Goal: Information Seeking & Learning: Learn about a topic

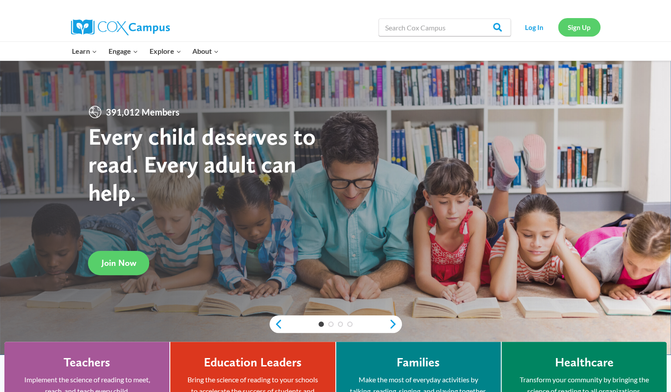
click at [584, 32] on link "Sign Up" at bounding box center [579, 27] width 42 height 18
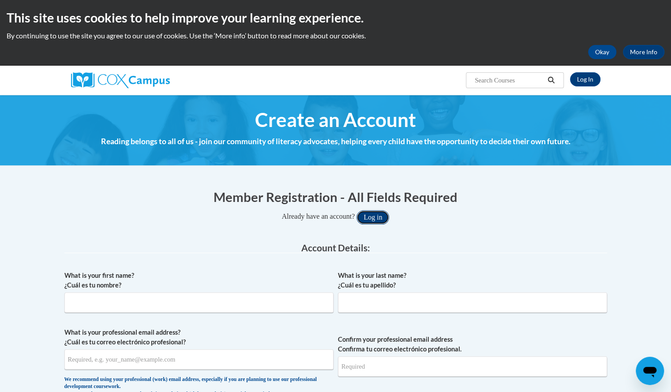
click at [380, 216] on button "Log in" at bounding box center [372, 217] width 33 height 14
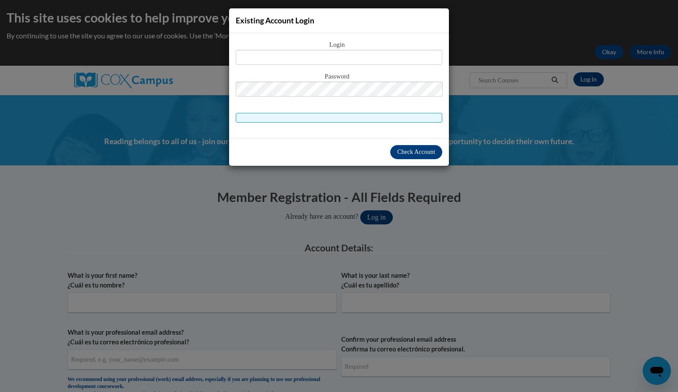
click at [125, 173] on div "Existing Account Login Login Password" at bounding box center [339, 196] width 678 height 392
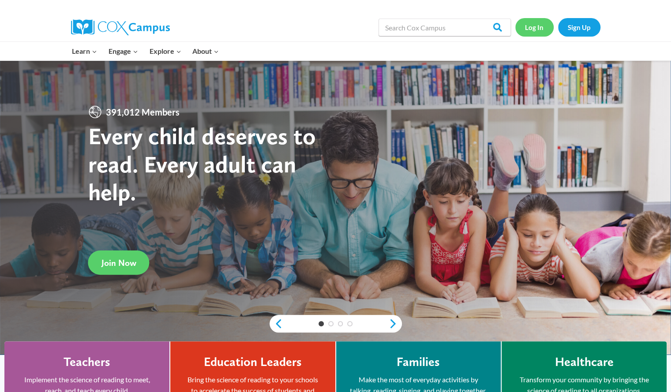
click at [540, 26] on link "Log In" at bounding box center [534, 27] width 38 height 18
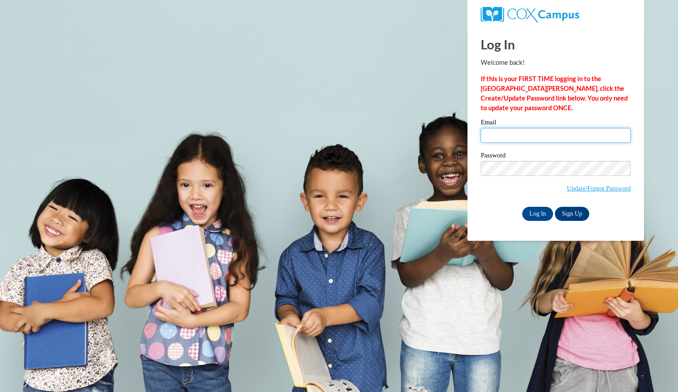
click at [523, 133] on input "Email" at bounding box center [555, 135] width 150 height 15
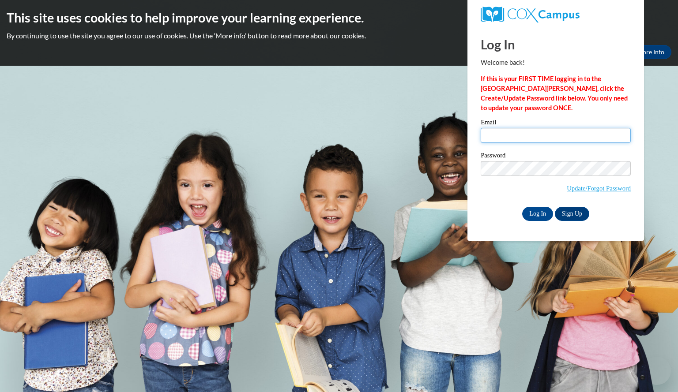
type input "luebkejennifer@aasd.k12.wi.us"
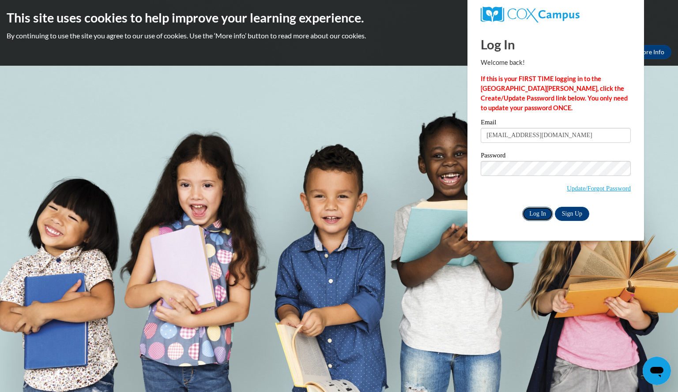
click at [536, 210] on input "Log In" at bounding box center [537, 214] width 31 height 14
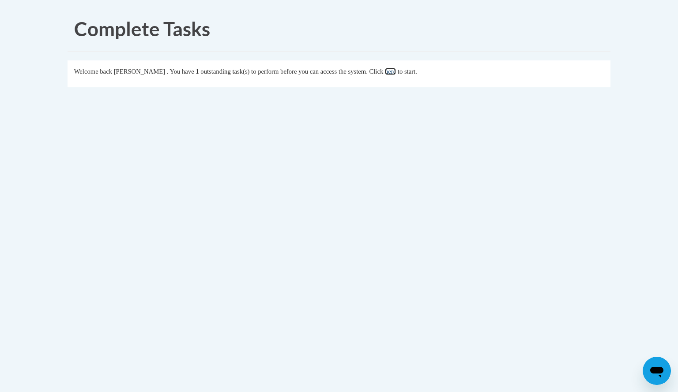
click at [396, 72] on link "here" at bounding box center [390, 71] width 11 height 7
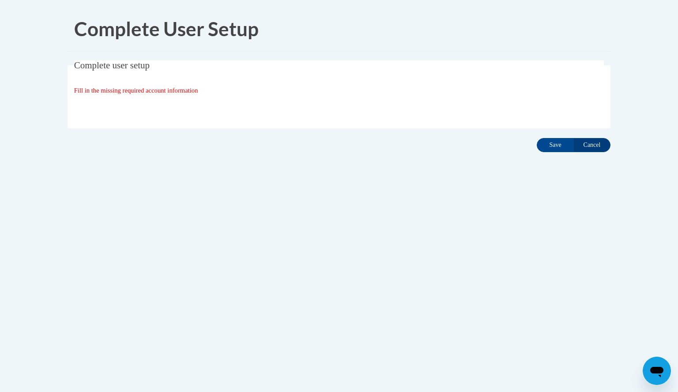
click at [169, 87] on span "Fill in the missing required account information" at bounding box center [136, 90] width 124 height 7
click at [149, 79] on fieldset "Complete user setup Fill in the missing required account information User Profi…" at bounding box center [339, 94] width 543 height 68
click at [137, 68] on span "Complete user setup" at bounding box center [111, 65] width 75 height 11
click at [141, 80] on fieldset "Complete user setup Fill in the missing required account information User Profi…" at bounding box center [339, 94] width 543 height 68
click at [155, 92] on span "Fill in the missing required account information" at bounding box center [136, 90] width 124 height 7
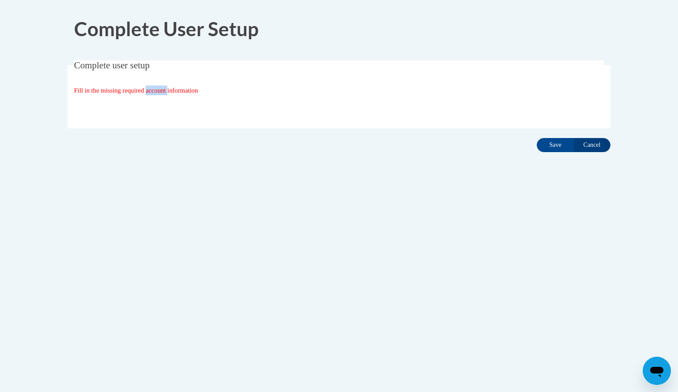
click at [155, 92] on span "Fill in the missing required account information" at bounding box center [136, 90] width 124 height 7
click at [556, 142] on input "Save" at bounding box center [554, 145] width 37 height 14
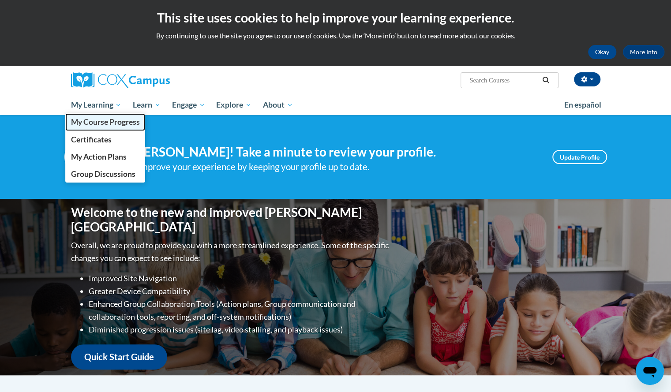
click at [107, 121] on span "My Course Progress" at bounding box center [105, 121] width 69 height 9
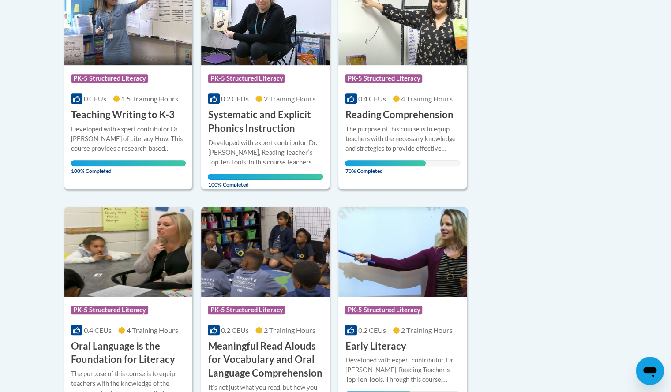
scroll to position [129, 0]
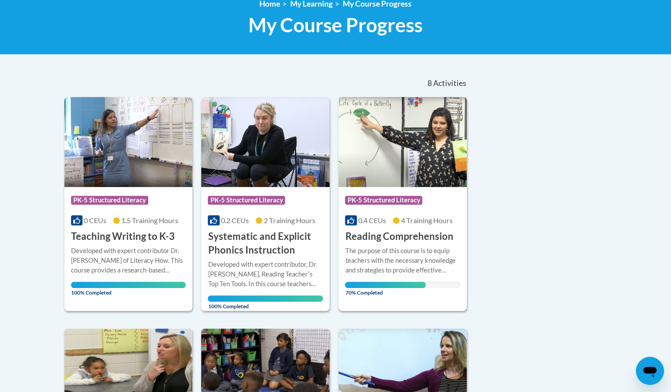
click at [393, 244] on div "More Info Open The purpose of this course is to equip teachers with the necessa…" at bounding box center [402, 269] width 128 height 51
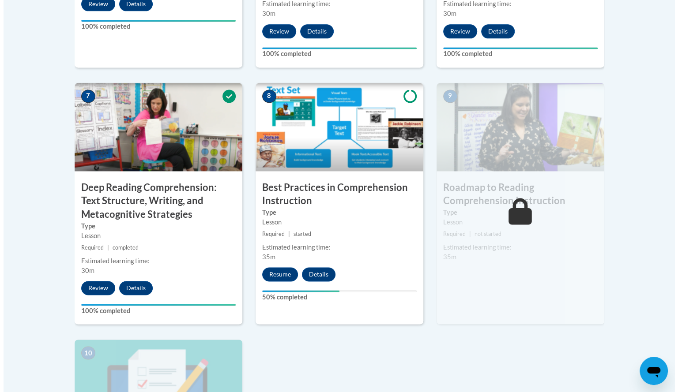
scroll to position [705, 0]
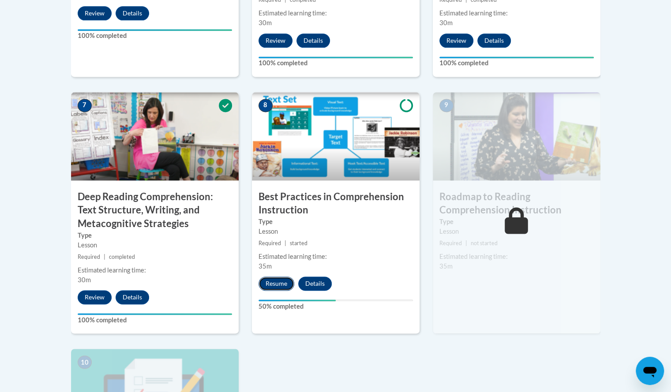
click at [285, 280] on button "Resume" at bounding box center [277, 284] width 36 height 14
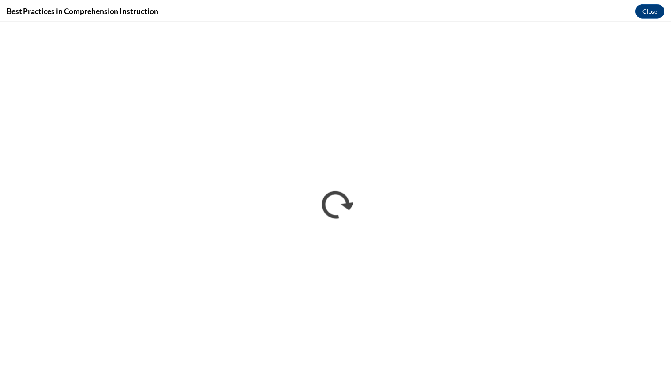
scroll to position [0, 0]
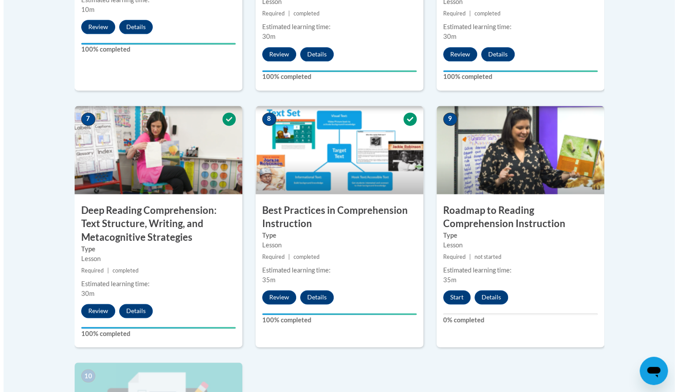
scroll to position [689, 0]
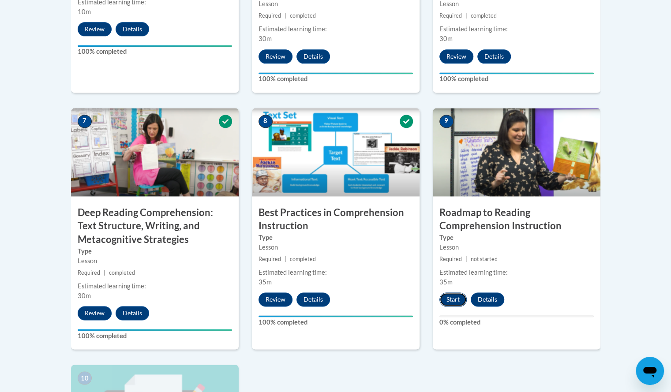
click at [446, 303] on button "Start" at bounding box center [452, 300] width 27 height 14
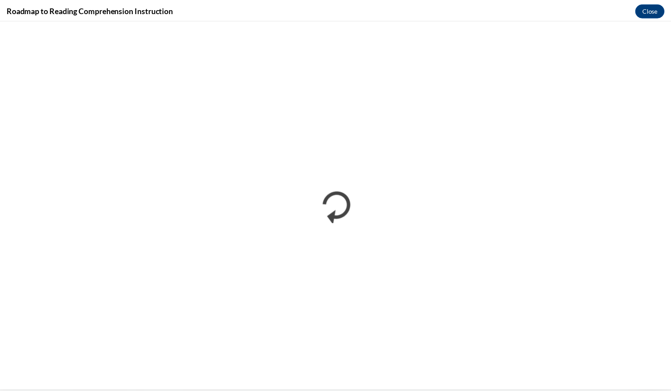
scroll to position [0, 0]
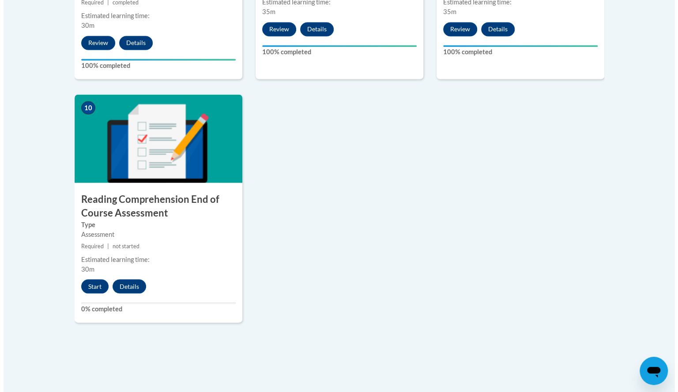
scroll to position [962, 0]
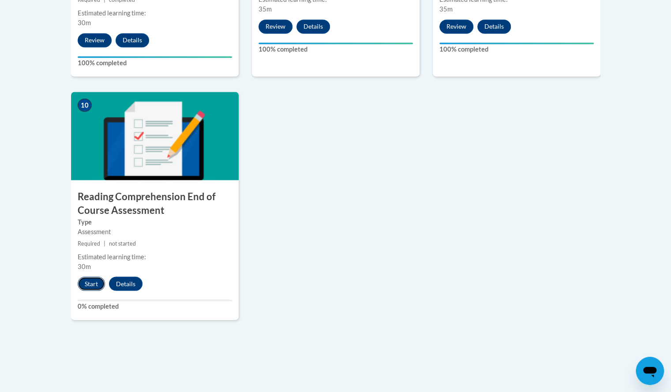
click at [90, 285] on button "Start" at bounding box center [91, 284] width 27 height 14
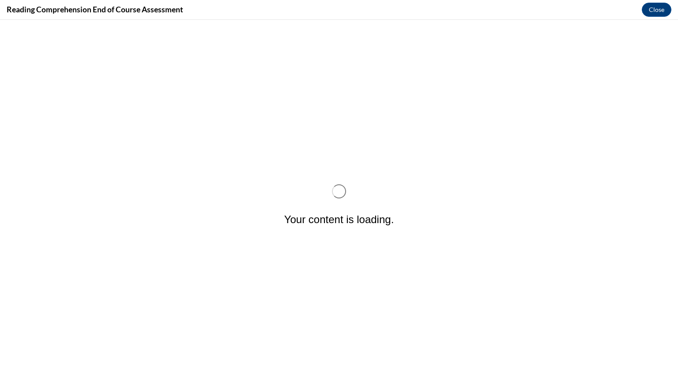
scroll to position [0, 0]
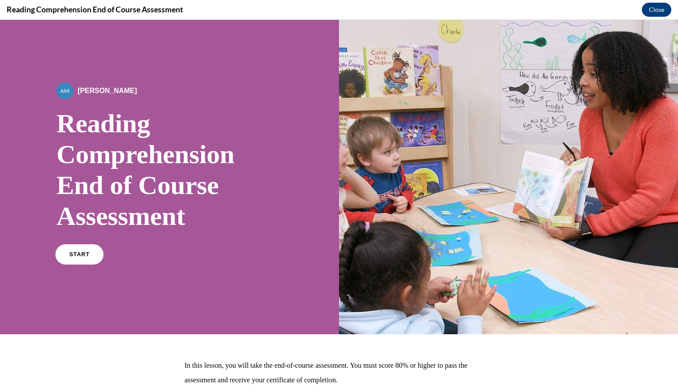
click at [85, 256] on span "START" at bounding box center [79, 254] width 20 height 7
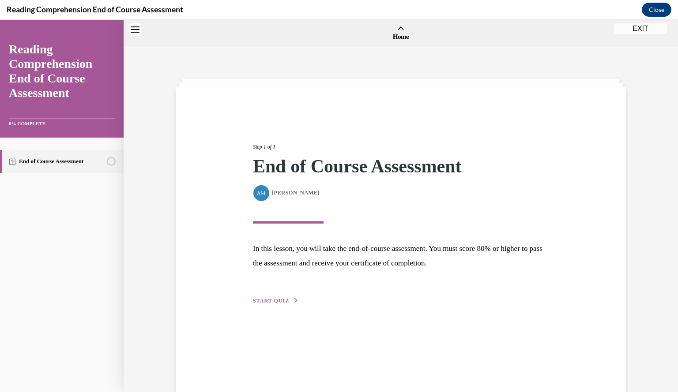
scroll to position [27, 0]
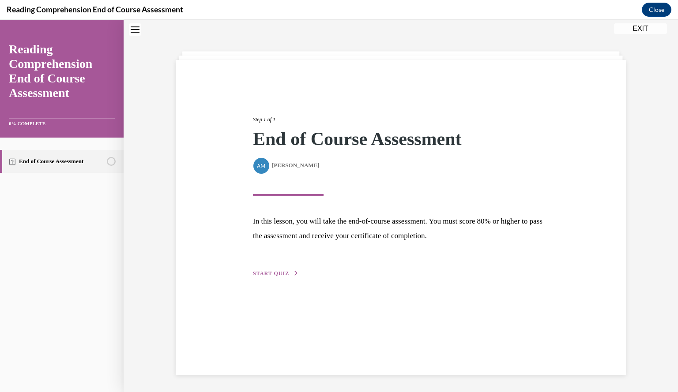
click at [273, 273] on span "START QUIZ" at bounding box center [271, 273] width 36 height 6
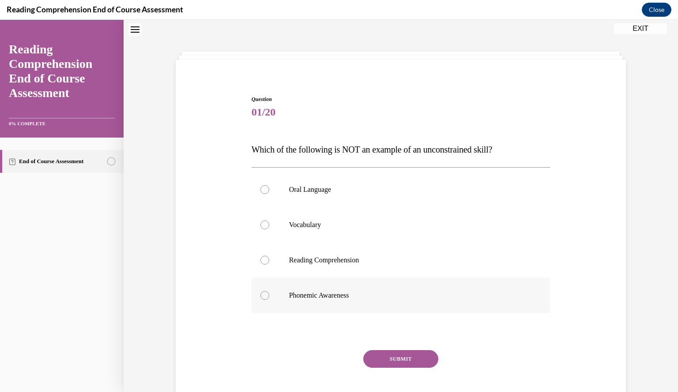
click at [315, 303] on label "Phonemic Awareness" at bounding box center [400, 295] width 299 height 35
click at [269, 300] on input "Phonemic Awareness" at bounding box center [264, 295] width 9 height 9
radio input "true"
click at [392, 359] on button "SUBMIT" at bounding box center [400, 359] width 75 height 18
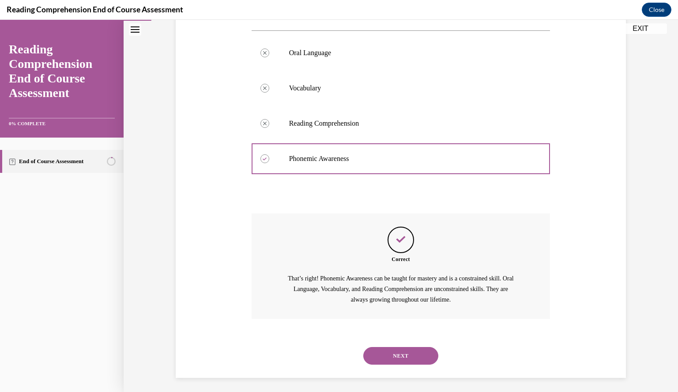
scroll to position [167, 0]
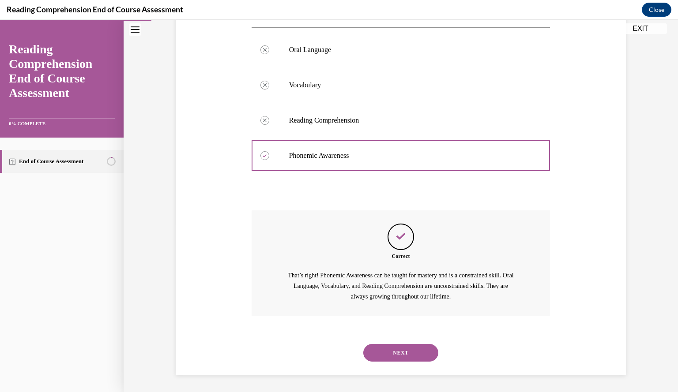
click at [397, 354] on button "NEXT" at bounding box center [400, 353] width 75 height 18
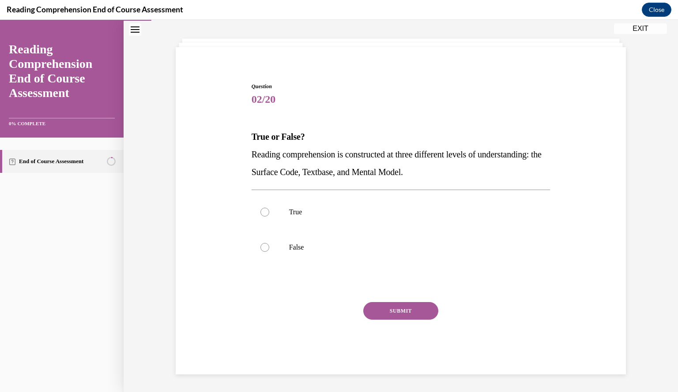
scroll to position [40, 0]
click at [365, 216] on p "True" at bounding box center [408, 212] width 239 height 9
click at [269, 216] on input "True" at bounding box center [264, 212] width 9 height 9
radio input "true"
click at [396, 309] on button "SUBMIT" at bounding box center [400, 312] width 75 height 18
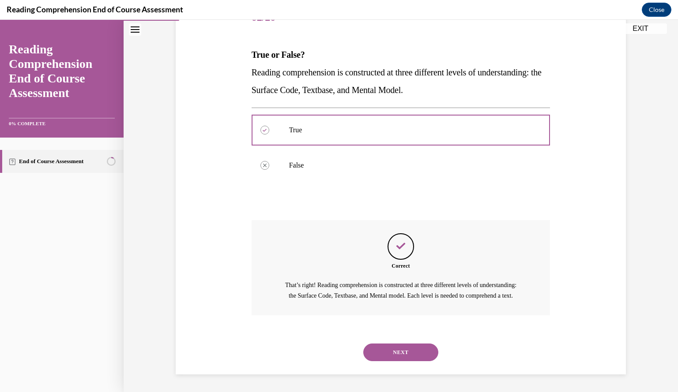
scroll to position [132, 0]
click at [398, 350] on button "NEXT" at bounding box center [400, 353] width 75 height 18
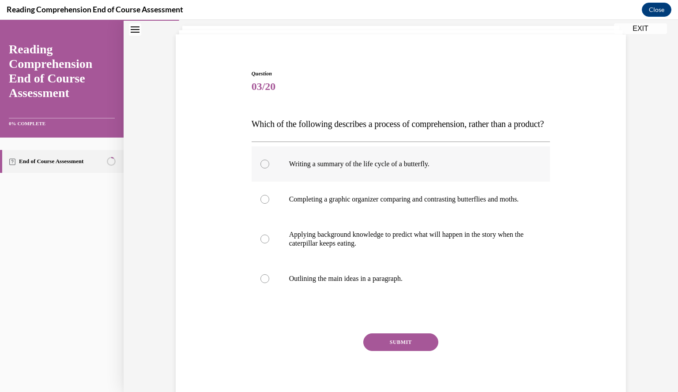
scroll to position [65, 0]
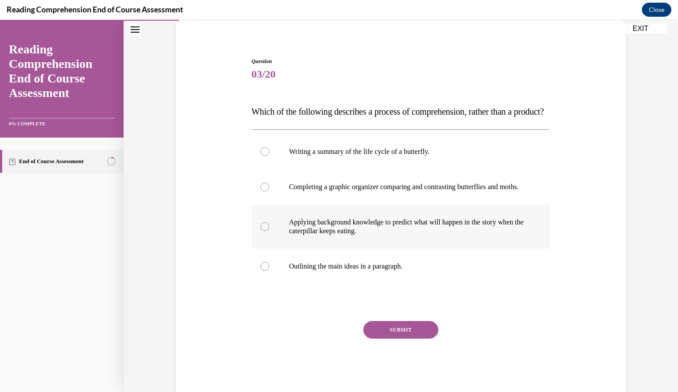
click at [385, 236] on p "Applying background knowledge to predict what will happen in the story when the…" at bounding box center [408, 227] width 239 height 18
click at [269, 231] on input "Applying background knowledge to predict what will happen in the story when the…" at bounding box center [264, 226] width 9 height 9
radio input "true"
click at [398, 339] on button "SUBMIT" at bounding box center [400, 330] width 75 height 18
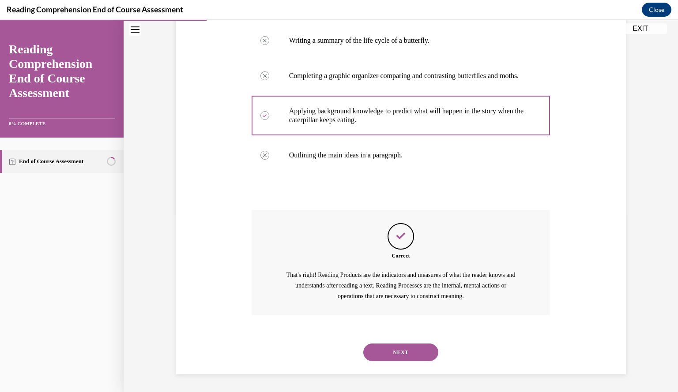
scroll to position [203, 0]
click at [400, 350] on button "NEXT" at bounding box center [400, 353] width 75 height 18
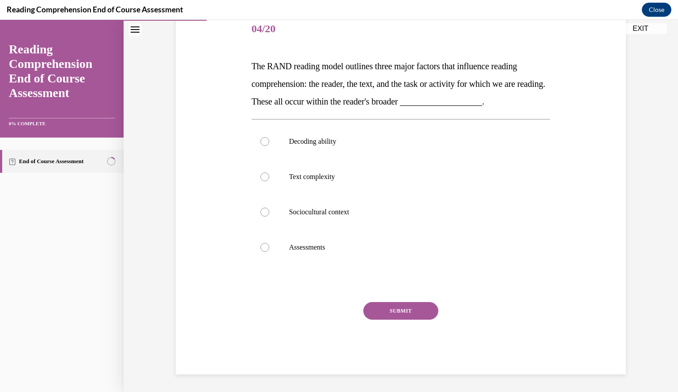
scroll to position [98, 0]
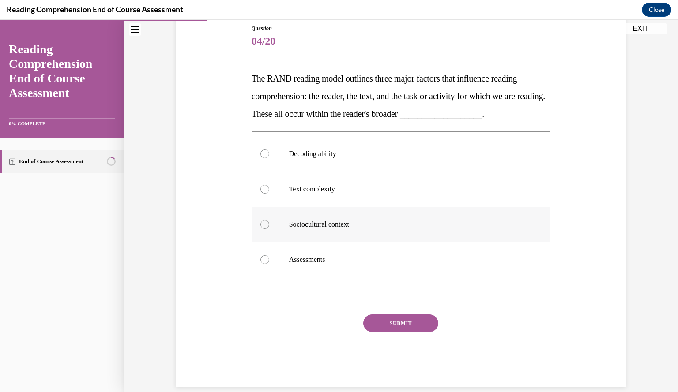
click at [401, 222] on p "Sociocultural context" at bounding box center [408, 224] width 239 height 9
click at [269, 222] on input "Sociocultural context" at bounding box center [264, 224] width 9 height 9
radio input "true"
click at [401, 222] on p "Sociocultural context" at bounding box center [408, 224] width 239 height 9
click at [269, 222] on input "Sociocultural context" at bounding box center [264, 224] width 9 height 9
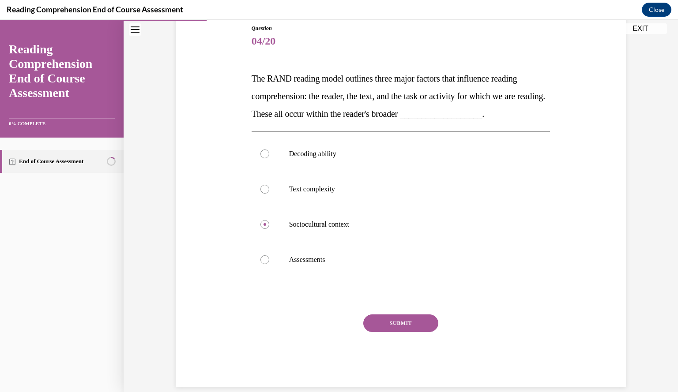
click at [402, 321] on button "SUBMIT" at bounding box center [400, 324] width 75 height 18
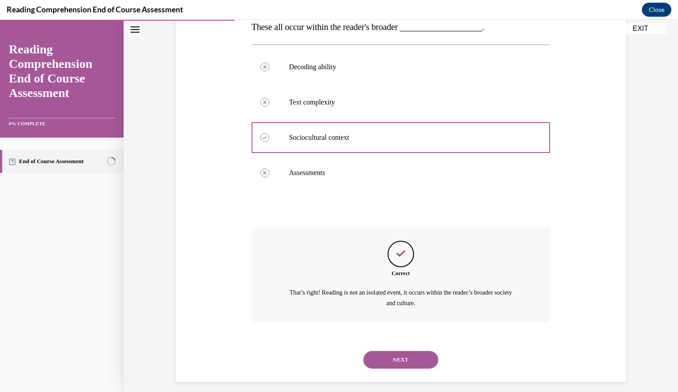
scroll to position [192, 0]
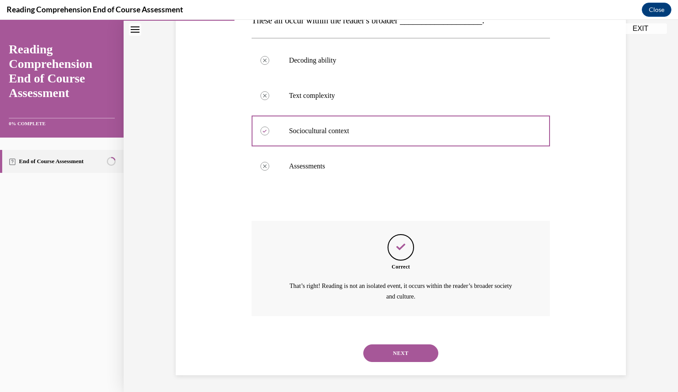
click at [403, 349] on button "NEXT" at bounding box center [400, 354] width 75 height 18
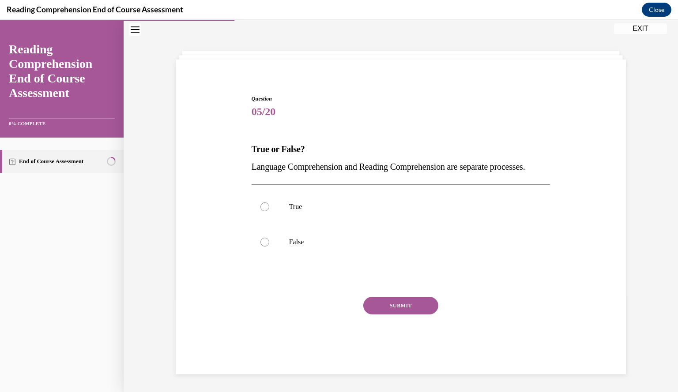
scroll to position [40, 0]
click at [391, 225] on label "True" at bounding box center [400, 206] width 299 height 35
click at [269, 211] on input "True" at bounding box center [264, 207] width 9 height 9
radio input "true"
click at [391, 307] on button "SUBMIT" at bounding box center [400, 306] width 75 height 18
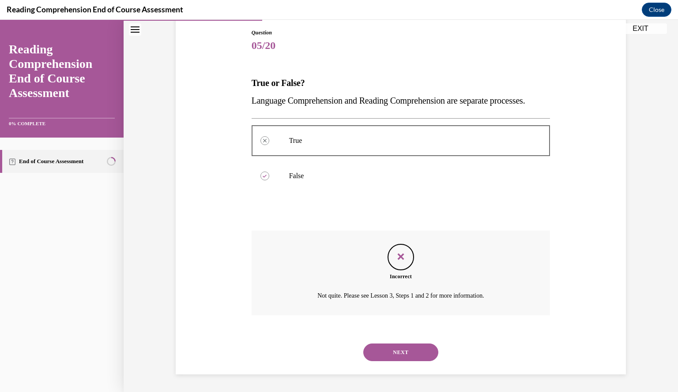
scroll to position [111, 0]
click at [402, 350] on button "NEXT" at bounding box center [400, 353] width 75 height 18
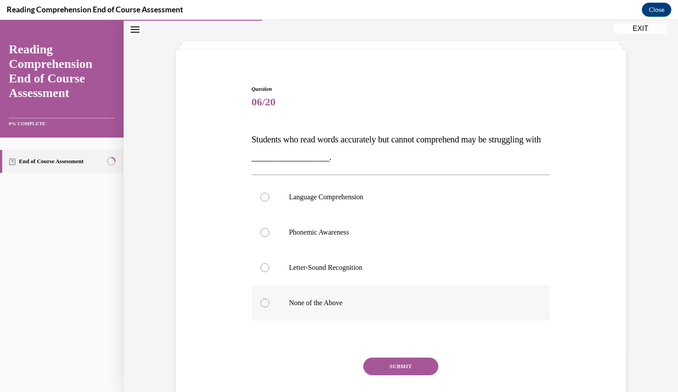
scroll to position [40, 0]
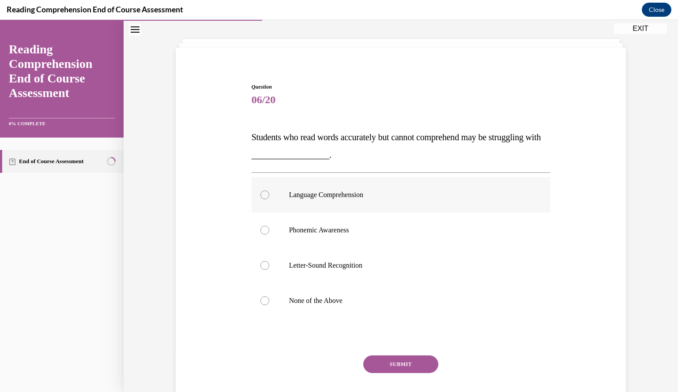
click at [381, 194] on p "Language Comprehension" at bounding box center [408, 195] width 239 height 9
click at [269, 194] on input "Language Comprehension" at bounding box center [264, 195] width 9 height 9
radio input "true"
click at [396, 365] on button "SUBMIT" at bounding box center [400, 365] width 75 height 18
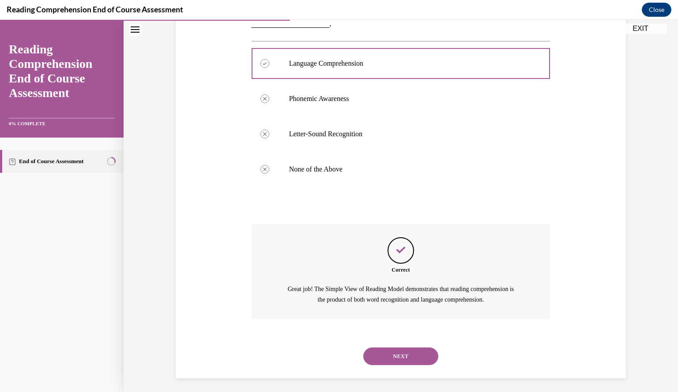
scroll to position [174, 0]
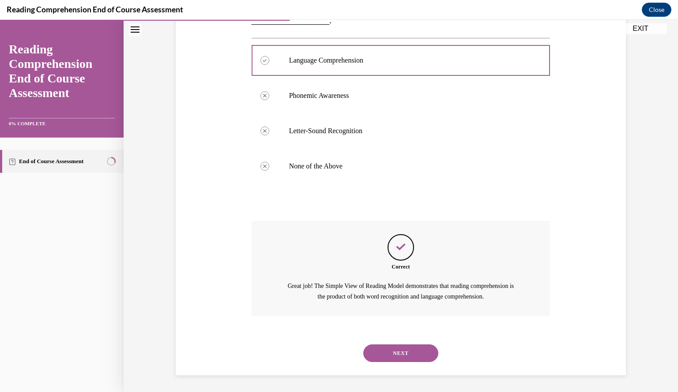
click at [398, 349] on button "NEXT" at bounding box center [400, 354] width 75 height 18
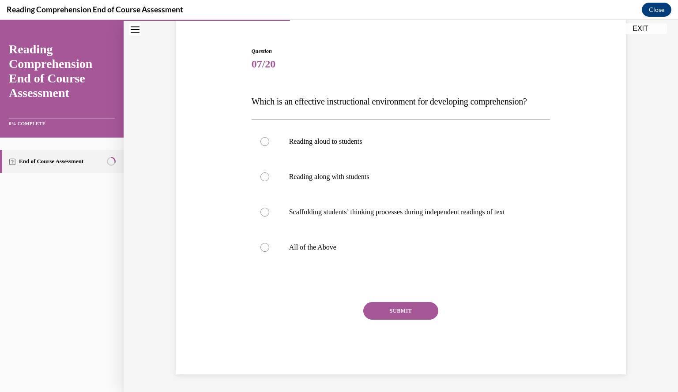
scroll to position [93, 0]
click at [381, 253] on label "All of the Above" at bounding box center [400, 247] width 299 height 35
click at [269, 252] on input "All of the Above" at bounding box center [264, 247] width 9 height 9
radio input "true"
click at [393, 304] on button "SUBMIT" at bounding box center [400, 311] width 75 height 18
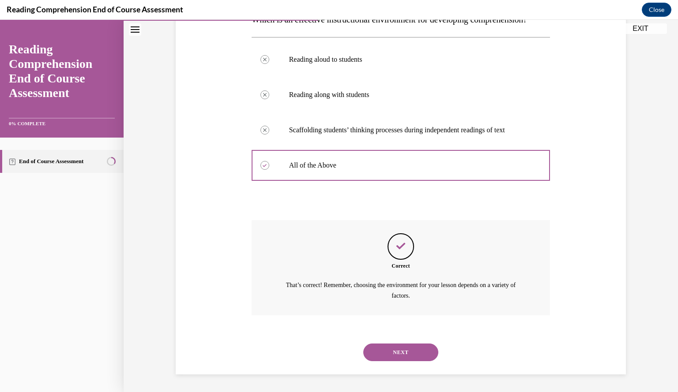
scroll to position [174, 0]
click at [397, 352] on button "NEXT" at bounding box center [400, 353] width 75 height 18
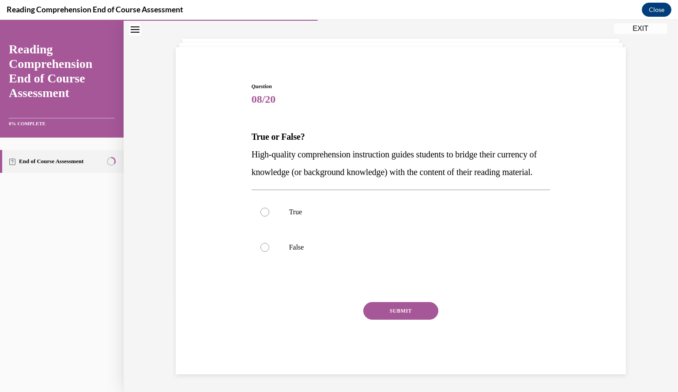
scroll to position [57, 0]
click at [382, 227] on label "True" at bounding box center [400, 212] width 299 height 35
click at [269, 217] on input "True" at bounding box center [264, 212] width 9 height 9
radio input "true"
click at [401, 311] on button "SUBMIT" at bounding box center [400, 311] width 75 height 18
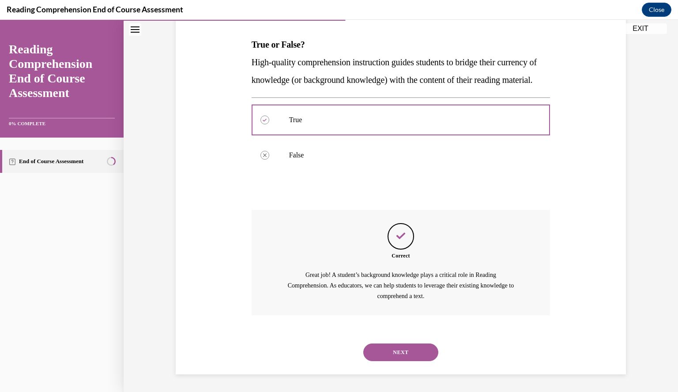
scroll to position [150, 0]
click at [405, 351] on button "NEXT" at bounding box center [400, 353] width 75 height 18
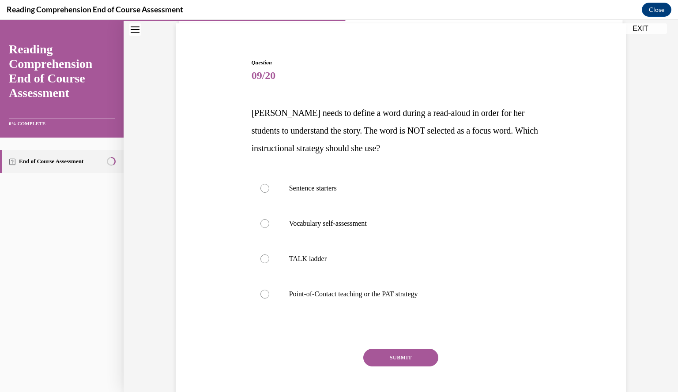
scroll to position [65, 0]
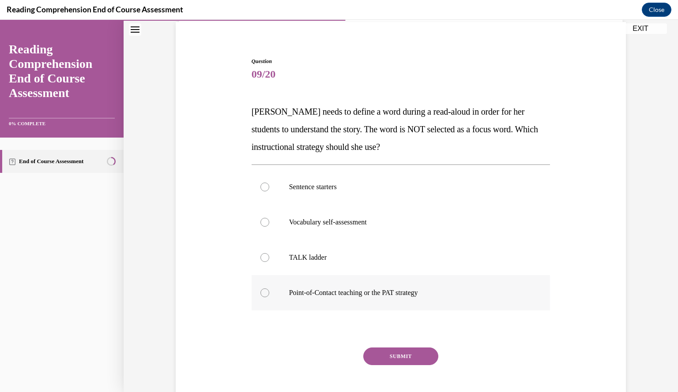
click at [403, 296] on p "Point-of-Contact teaching or the PAT strategy" at bounding box center [408, 293] width 239 height 9
click at [269, 296] on input "Point-of-Contact teaching or the PAT strategy" at bounding box center [264, 293] width 9 height 9
radio input "true"
click at [400, 351] on button "SUBMIT" at bounding box center [400, 357] width 75 height 18
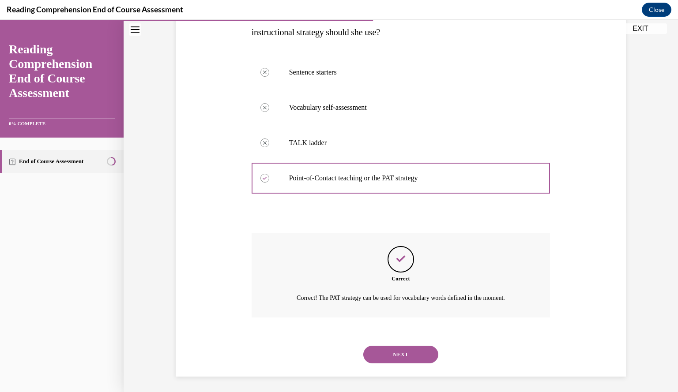
scroll to position [182, 0]
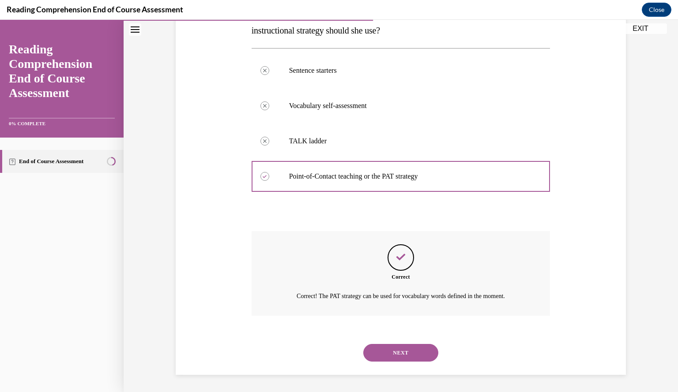
click at [396, 356] on button "NEXT" at bounding box center [400, 353] width 75 height 18
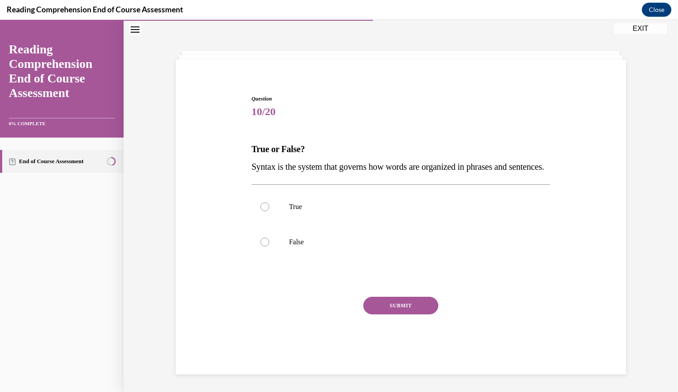
scroll to position [40, 0]
click at [402, 217] on label "True" at bounding box center [400, 206] width 299 height 35
click at [269, 211] on input "True" at bounding box center [264, 207] width 9 height 9
radio input "true"
click at [407, 315] on button "SUBMIT" at bounding box center [400, 306] width 75 height 18
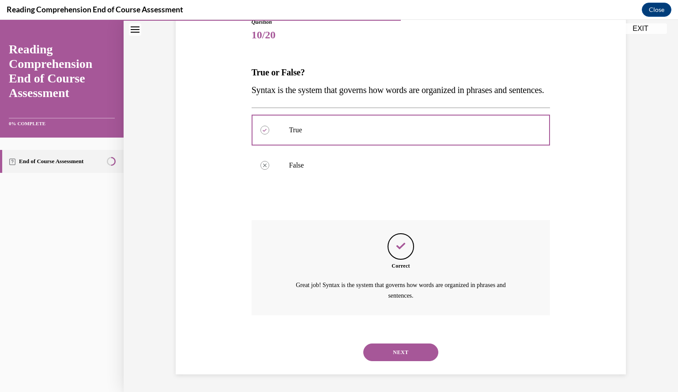
scroll to position [121, 0]
click at [404, 358] on button "NEXT" at bounding box center [400, 353] width 75 height 18
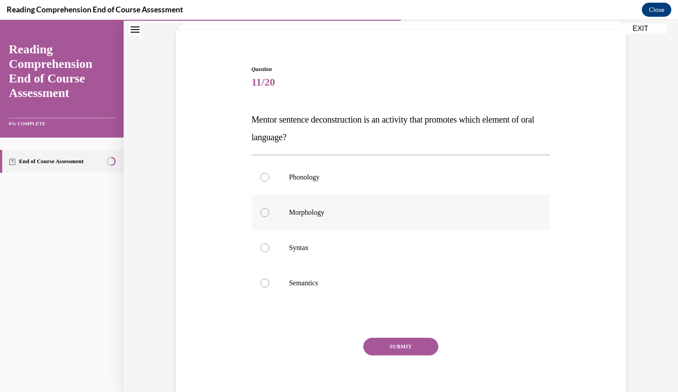
scroll to position [60, 0]
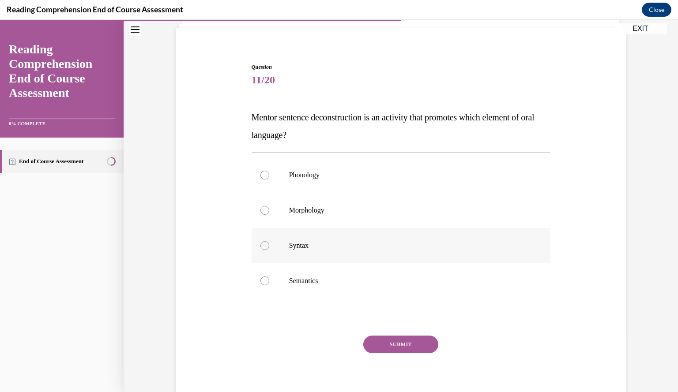
click at [408, 245] on p "Syntax" at bounding box center [408, 245] width 239 height 9
click at [269, 245] on input "Syntax" at bounding box center [264, 245] width 9 height 9
radio input "true"
click at [409, 345] on button "SUBMIT" at bounding box center [400, 345] width 75 height 18
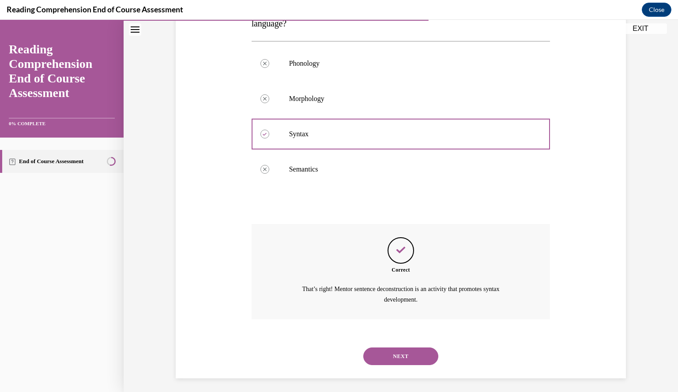
scroll to position [174, 0]
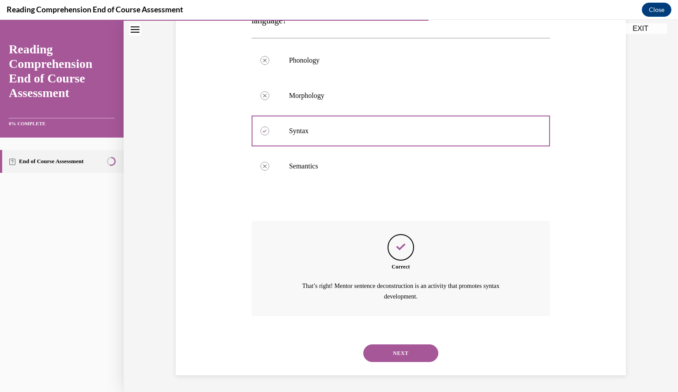
click at [407, 352] on button "NEXT" at bounding box center [400, 354] width 75 height 18
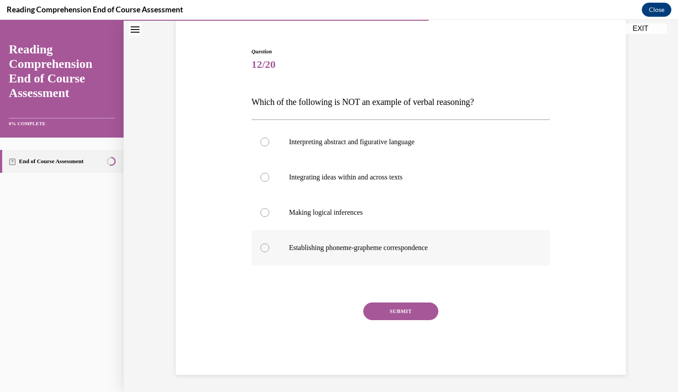
click at [404, 244] on p "Establishing phoneme-grapheme correspondence" at bounding box center [408, 248] width 239 height 9
click at [269, 244] on input "Establishing phoneme-grapheme correspondence" at bounding box center [264, 248] width 9 height 9
radio input "true"
click at [402, 311] on button "SUBMIT" at bounding box center [400, 312] width 75 height 18
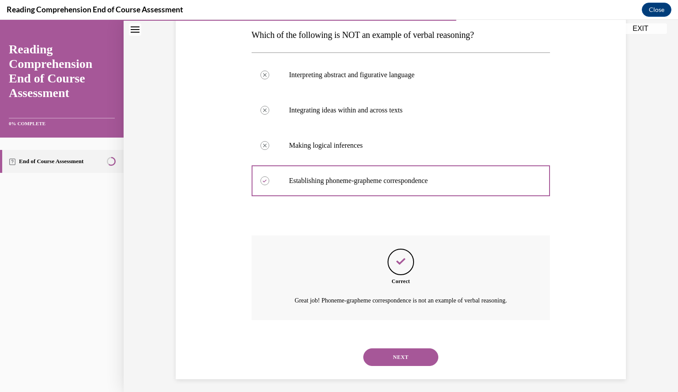
scroll to position [146, 0]
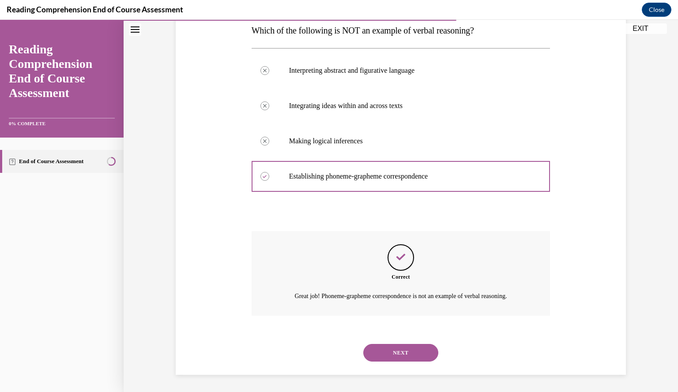
click at [406, 353] on button "NEXT" at bounding box center [400, 353] width 75 height 18
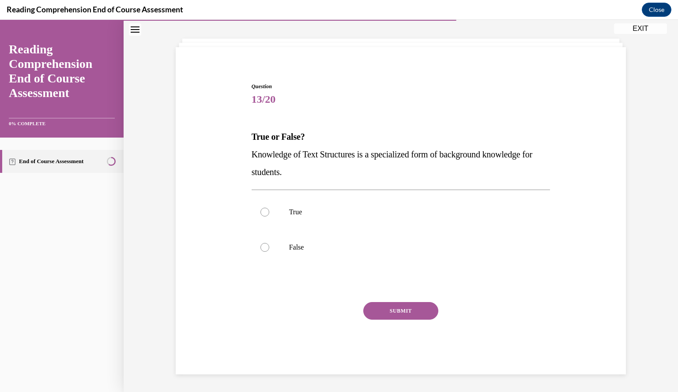
scroll to position [40, 0]
click at [392, 203] on label "True" at bounding box center [400, 212] width 299 height 35
click at [269, 208] on input "True" at bounding box center [264, 212] width 9 height 9
radio input "true"
click at [399, 311] on button "SUBMIT" at bounding box center [400, 312] width 75 height 18
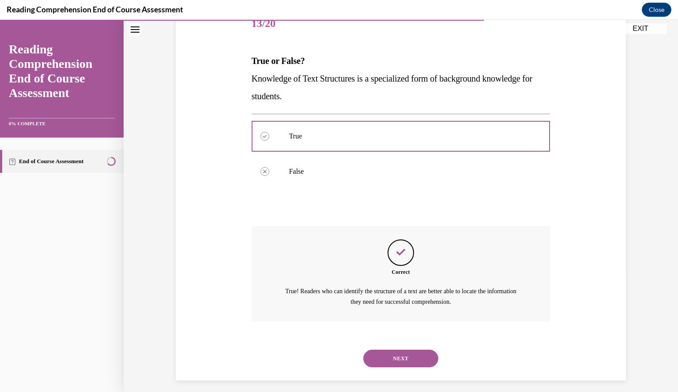
scroll to position [121, 0]
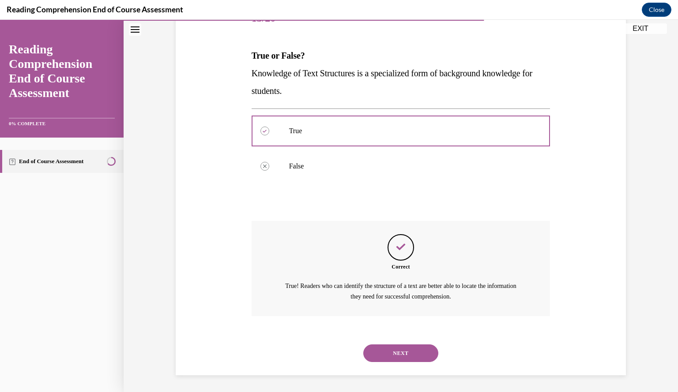
click at [399, 352] on button "NEXT" at bounding box center [400, 354] width 75 height 18
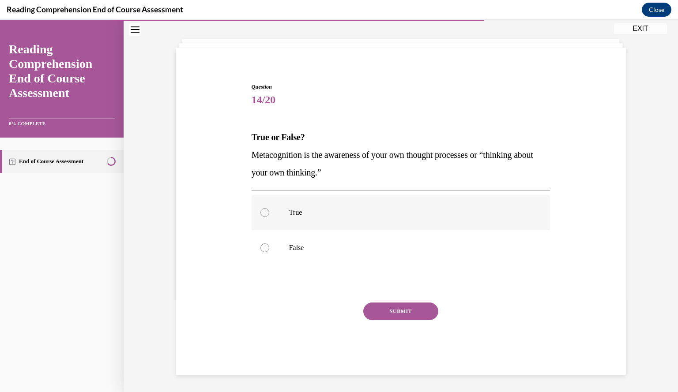
click at [391, 221] on label "True" at bounding box center [400, 212] width 299 height 35
click at [269, 217] on input "True" at bounding box center [264, 212] width 9 height 9
radio input "true"
click at [396, 307] on button "SUBMIT" at bounding box center [400, 312] width 75 height 18
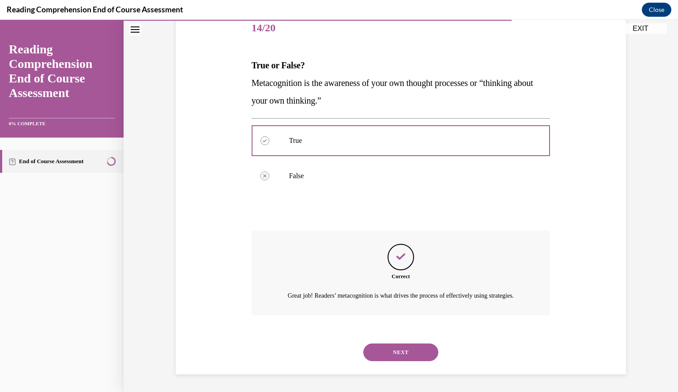
scroll to position [121, 0]
click at [401, 353] on button "NEXT" at bounding box center [400, 353] width 75 height 18
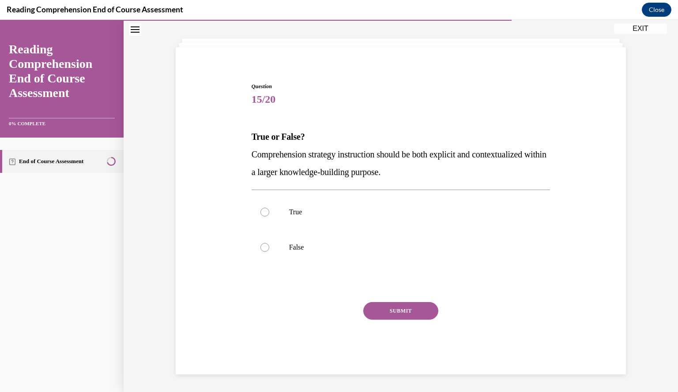
scroll to position [40, 0]
click at [409, 225] on label "True" at bounding box center [400, 212] width 299 height 35
click at [269, 217] on input "True" at bounding box center [264, 212] width 9 height 9
radio input "true"
click at [405, 310] on button "SUBMIT" at bounding box center [400, 312] width 75 height 18
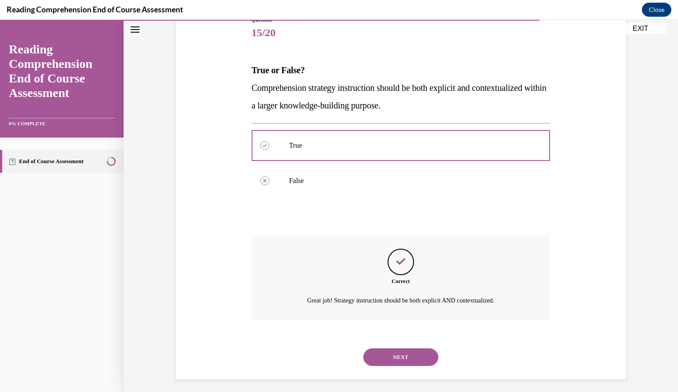
scroll to position [111, 0]
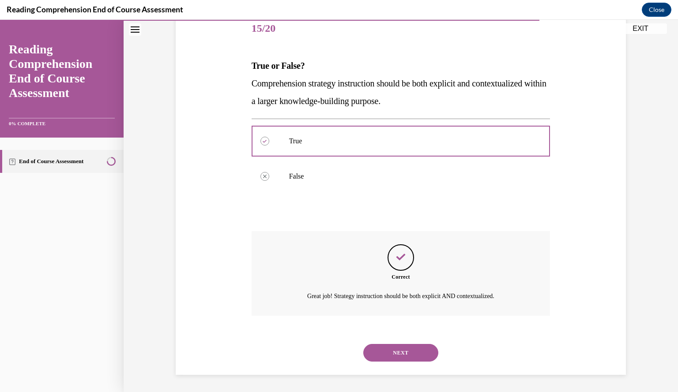
click at [402, 356] on button "NEXT" at bounding box center [400, 353] width 75 height 18
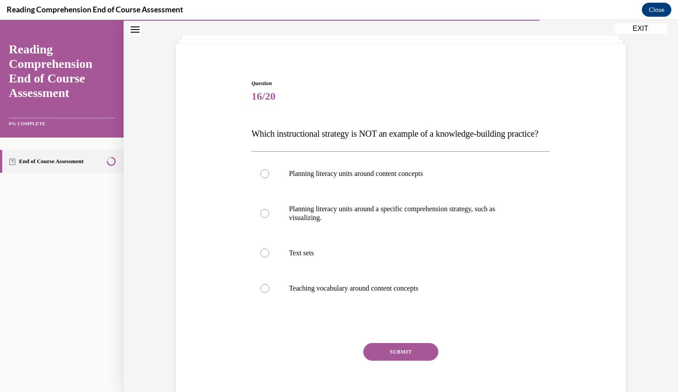
scroll to position [45, 0]
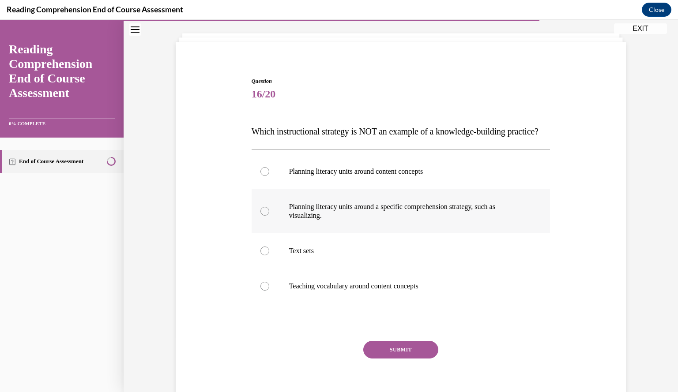
click at [421, 220] on p "Planning literacy units around a specific comprehension strategy, such as visua…" at bounding box center [408, 212] width 239 height 18
click at [269, 216] on input "Planning literacy units around a specific comprehension strategy, such as visua…" at bounding box center [264, 211] width 9 height 9
radio input "true"
click at [419, 359] on button "SUBMIT" at bounding box center [400, 350] width 75 height 18
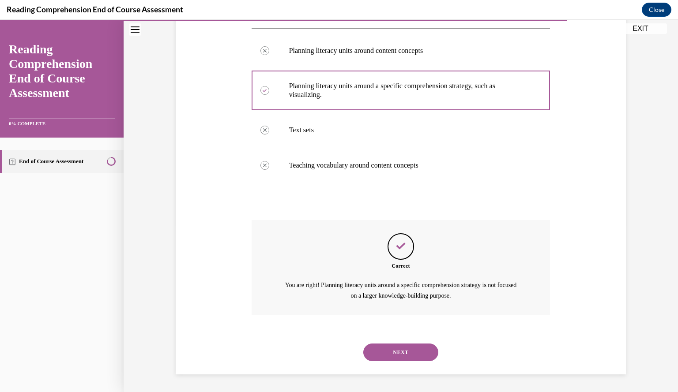
scroll to position [183, 0]
click at [405, 352] on button "NEXT" at bounding box center [400, 353] width 75 height 18
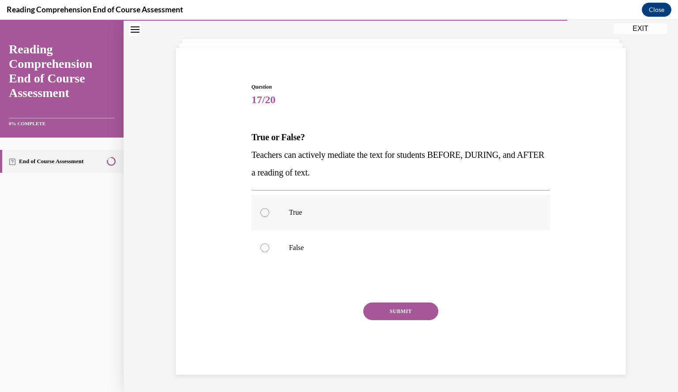
click at [412, 216] on p "True" at bounding box center [408, 212] width 239 height 9
click at [269, 216] on input "True" at bounding box center [264, 212] width 9 height 9
radio input "true"
click at [408, 310] on button "SUBMIT" at bounding box center [400, 312] width 75 height 18
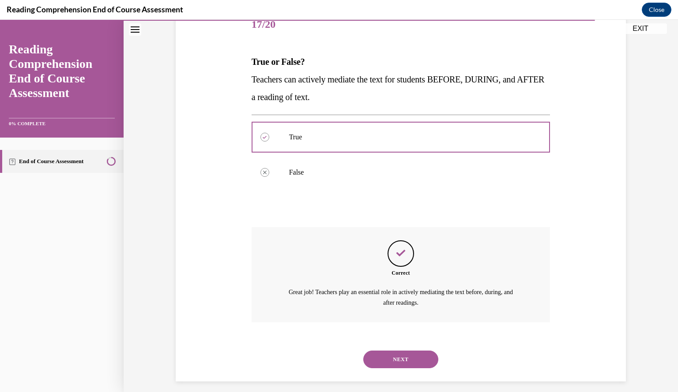
scroll to position [121, 0]
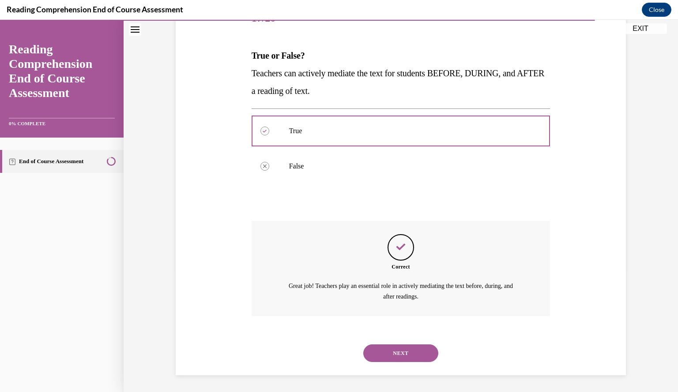
click at [406, 352] on button "NEXT" at bounding box center [400, 354] width 75 height 18
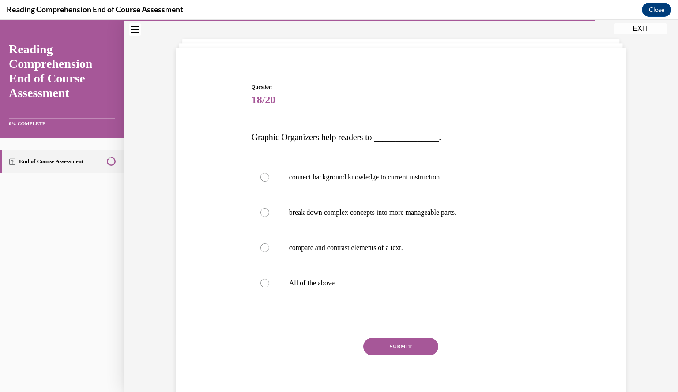
scroll to position [42, 0]
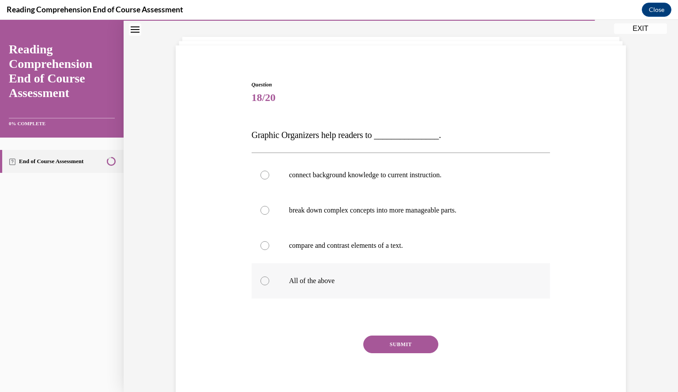
click at [384, 290] on label "All of the above" at bounding box center [400, 280] width 299 height 35
click at [269, 285] on input "All of the above" at bounding box center [264, 281] width 9 height 9
radio input "true"
click at [401, 349] on button "SUBMIT" at bounding box center [400, 345] width 75 height 18
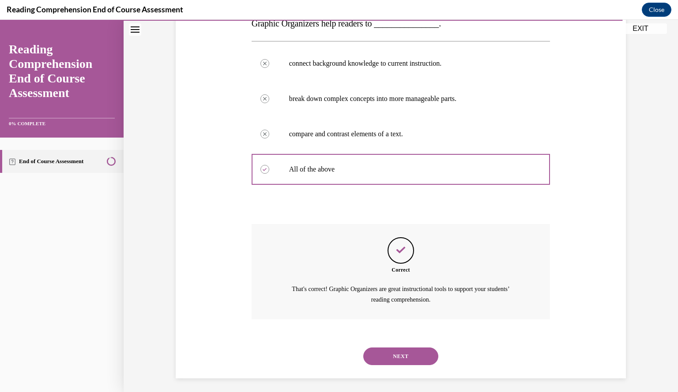
scroll to position [157, 0]
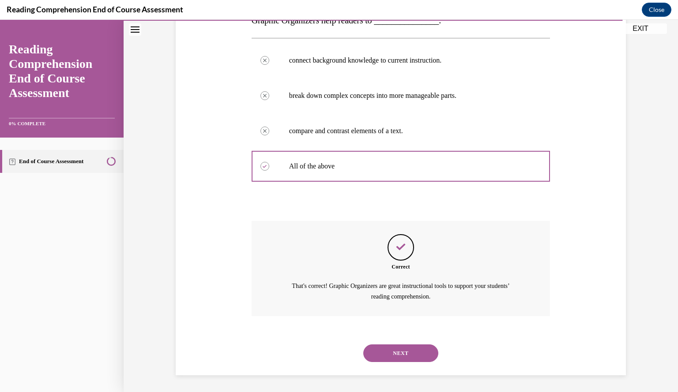
click at [401, 357] on button "NEXT" at bounding box center [400, 354] width 75 height 18
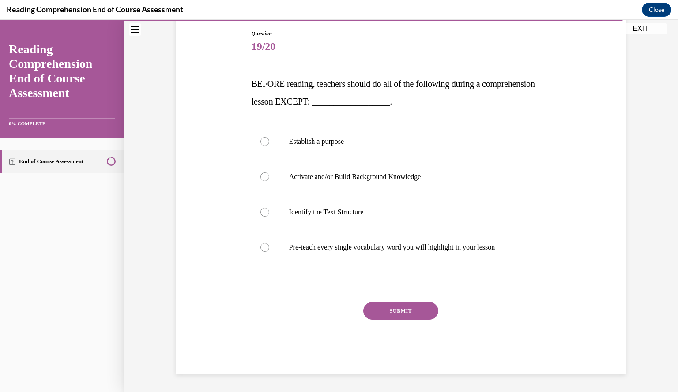
scroll to position [93, 0]
click at [423, 250] on p "Pre-teach every single vocabulary word you will highlight in your lesson" at bounding box center [408, 248] width 239 height 9
click at [269, 250] on input "Pre-teach every single vocabulary word you will highlight in your lesson" at bounding box center [264, 248] width 9 height 9
radio input "true"
click at [407, 312] on button "SUBMIT" at bounding box center [400, 312] width 75 height 18
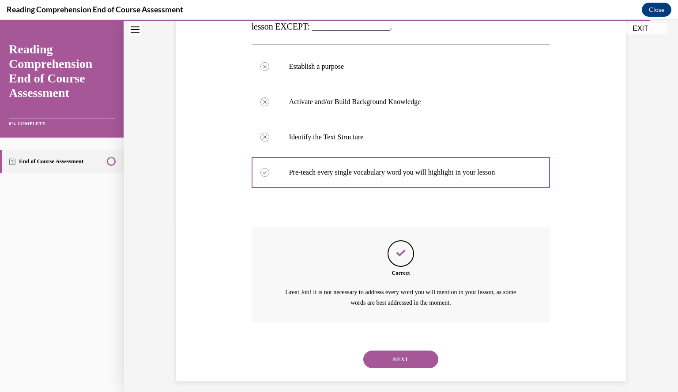
scroll to position [174, 0]
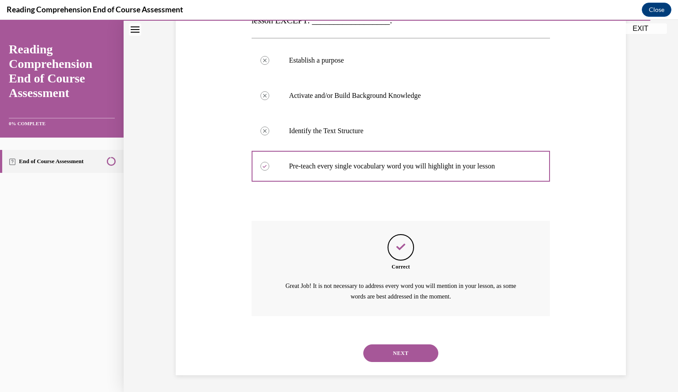
click at [401, 360] on button "NEXT" at bounding box center [400, 354] width 75 height 18
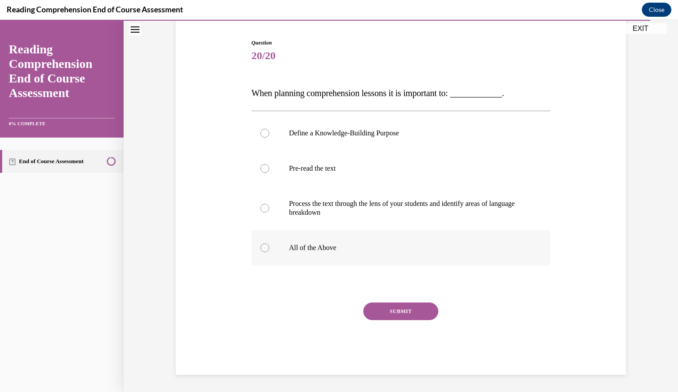
click at [407, 248] on p "All of the Above" at bounding box center [408, 248] width 239 height 9
click at [269, 248] on input "All of the Above" at bounding box center [264, 248] width 9 height 9
radio input "true"
click at [394, 308] on button "SUBMIT" at bounding box center [400, 312] width 75 height 18
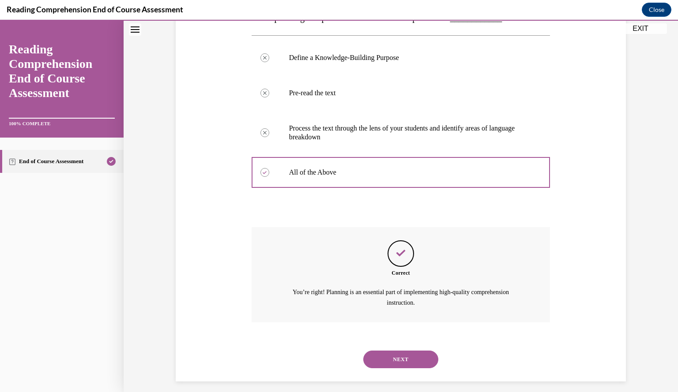
scroll to position [165, 0]
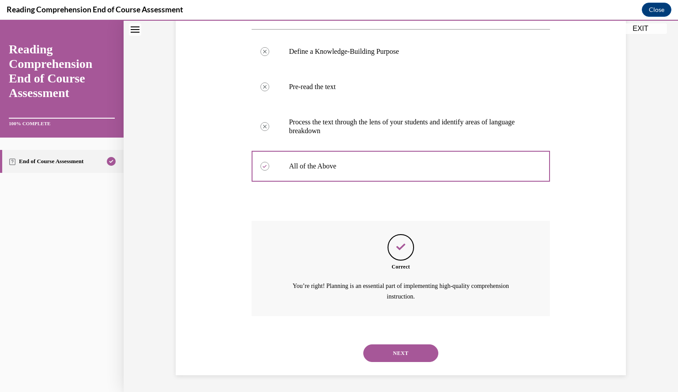
click at [401, 349] on button "NEXT" at bounding box center [400, 354] width 75 height 18
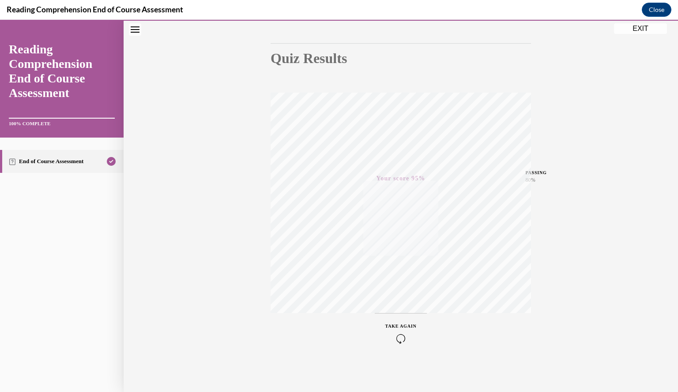
click at [632, 32] on button "EXIT" at bounding box center [640, 28] width 53 height 11
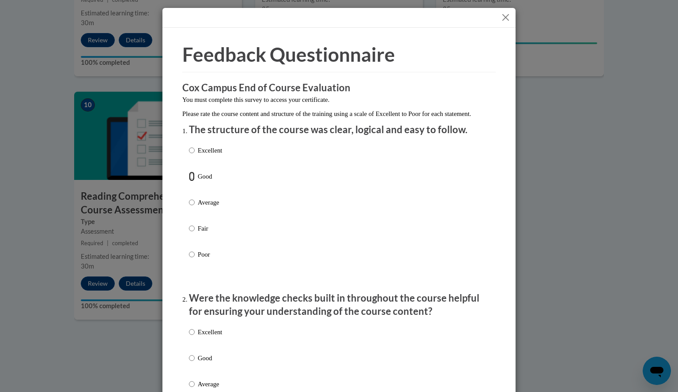
click at [189, 181] on input "Good" at bounding box center [192, 177] width 6 height 10
radio input "true"
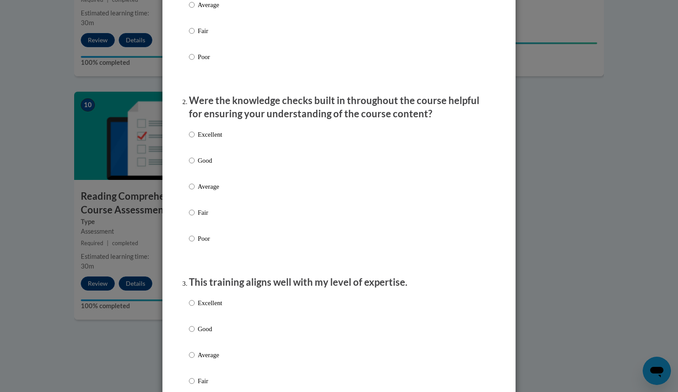
scroll to position [214, 0]
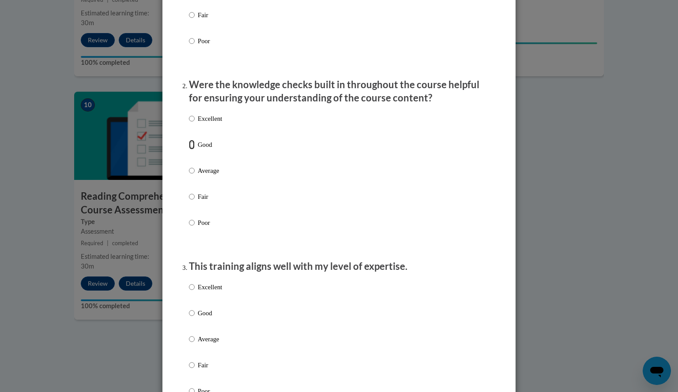
click at [189, 150] on input "Good" at bounding box center [192, 145] width 6 height 10
radio input "true"
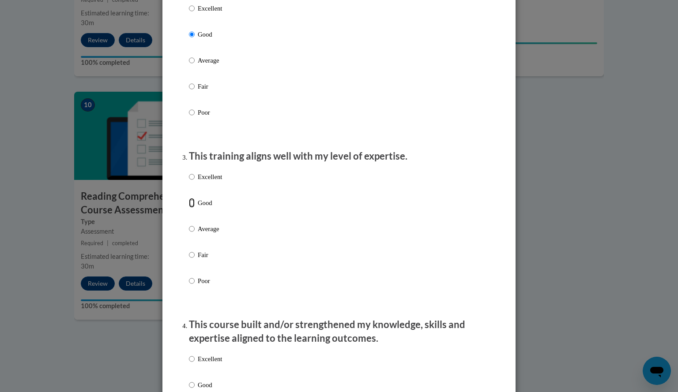
click at [190, 208] on input "Good" at bounding box center [192, 203] width 6 height 10
radio input "true"
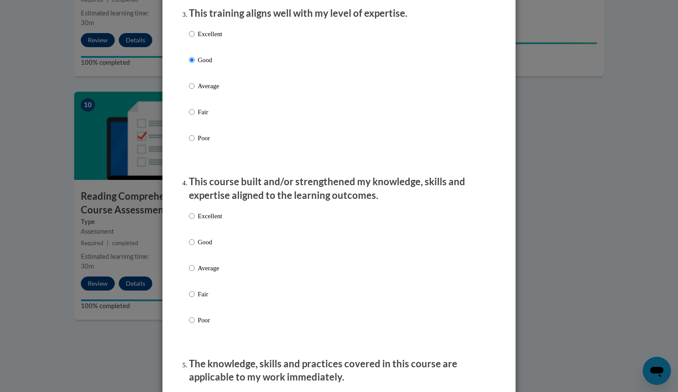
click at [200, 247] on p "Good" at bounding box center [210, 242] width 24 height 10
click at [195, 247] on input "Good" at bounding box center [192, 242] width 6 height 10
radio input "true"
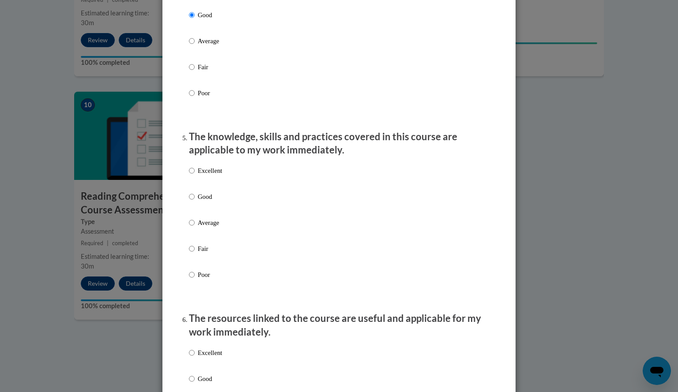
click at [199, 212] on label "Good" at bounding box center [205, 204] width 33 height 24
click at [195, 202] on input "Good" at bounding box center [192, 197] width 6 height 10
radio input "true"
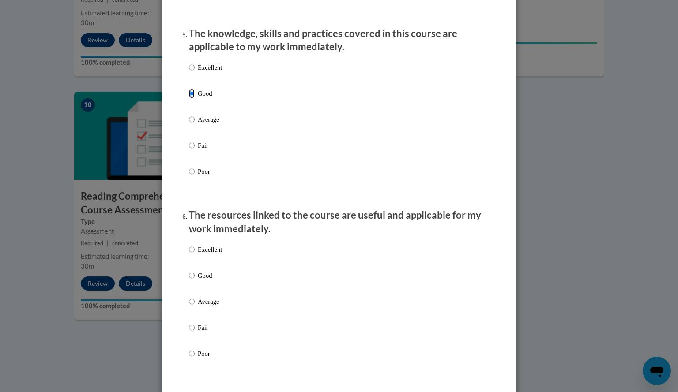
scroll to position [812, 0]
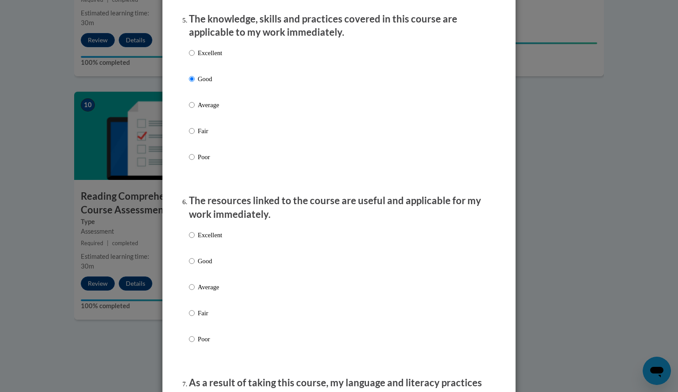
click at [205, 275] on label "Good" at bounding box center [205, 268] width 33 height 24
click at [195, 266] on input "Good" at bounding box center [192, 261] width 6 height 10
radio input "true"
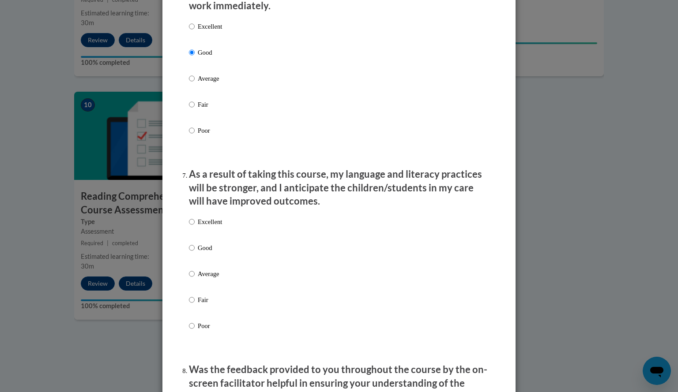
click at [206, 253] on p "Good" at bounding box center [210, 248] width 24 height 10
click at [195, 253] on input "Good" at bounding box center [192, 248] width 6 height 10
radio input "true"
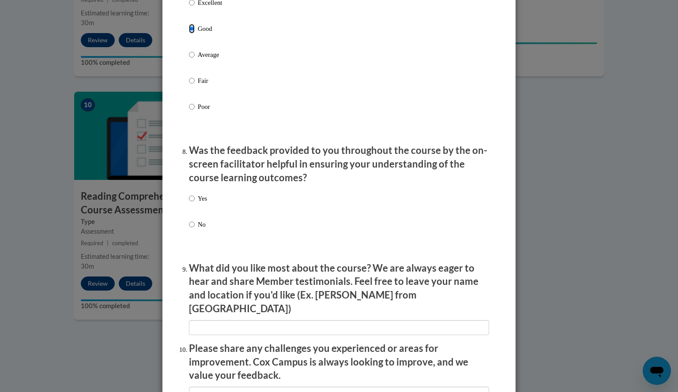
scroll to position [1242, 0]
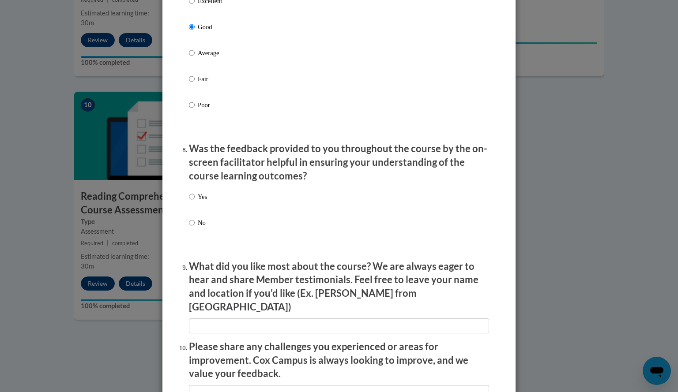
click at [199, 200] on p "Yes" at bounding box center [202, 197] width 9 height 10
click at [195, 200] on input "Yes" at bounding box center [192, 197] width 6 height 10
radio input "true"
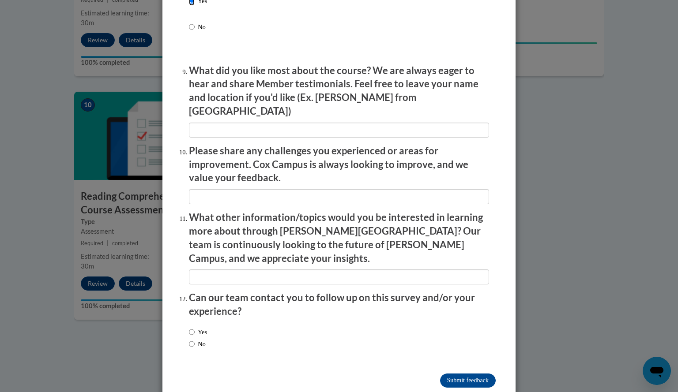
scroll to position [1442, 0]
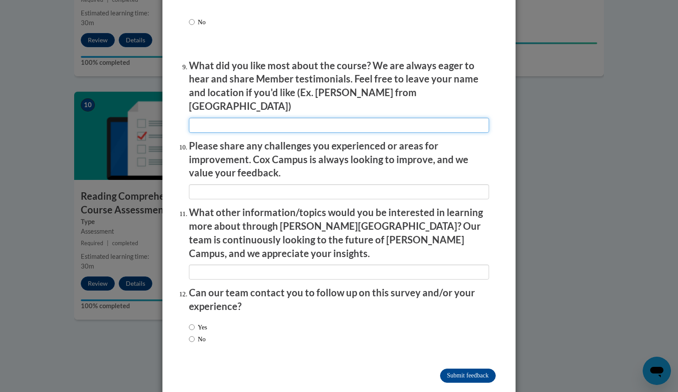
click at [319, 121] on input "textbox" at bounding box center [339, 125] width 300 height 15
type input "Lesson plan organizer"
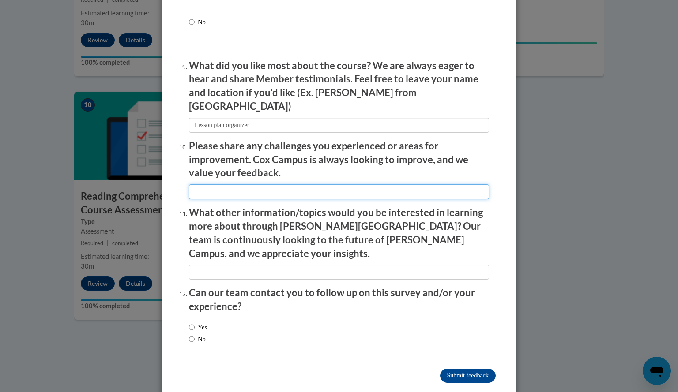
click at [232, 185] on input "textbox" at bounding box center [339, 191] width 300 height 15
type input "l"
type input "Lengthy videos"
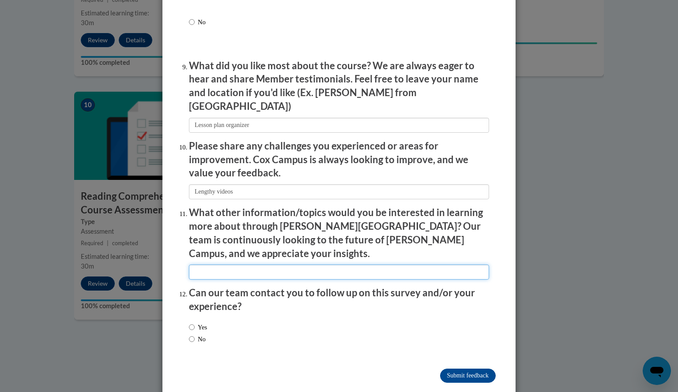
click at [250, 265] on input "textbox" at bounding box center [339, 272] width 300 height 15
type input "Modifying for SPED and EL"
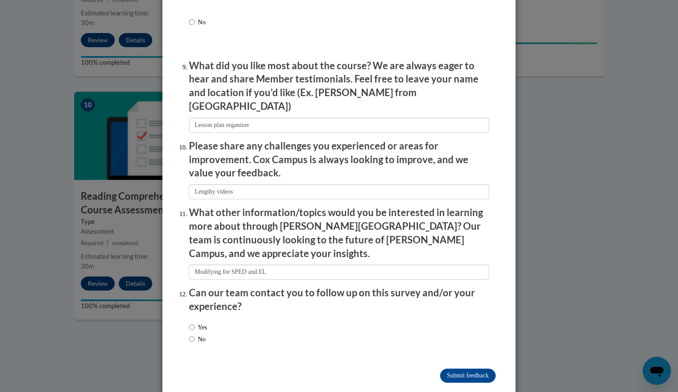
click at [225, 318] on div "Yes No" at bounding box center [339, 334] width 300 height 33
click at [222, 319] on div "Yes No" at bounding box center [339, 334] width 300 height 33
click at [195, 334] on label "No" at bounding box center [197, 339] width 17 height 10
click at [195, 334] on input "No" at bounding box center [192, 339] width 6 height 10
radio input "true"
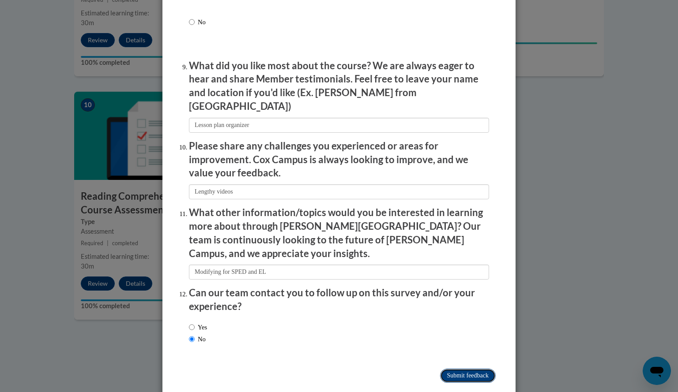
click at [482, 369] on input "Submit feedback" at bounding box center [468, 376] width 56 height 14
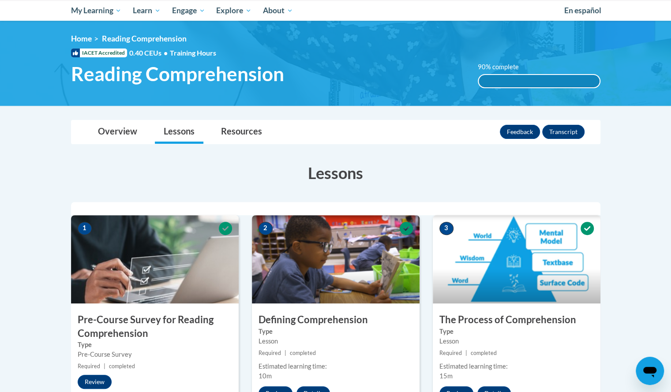
scroll to position [0, 0]
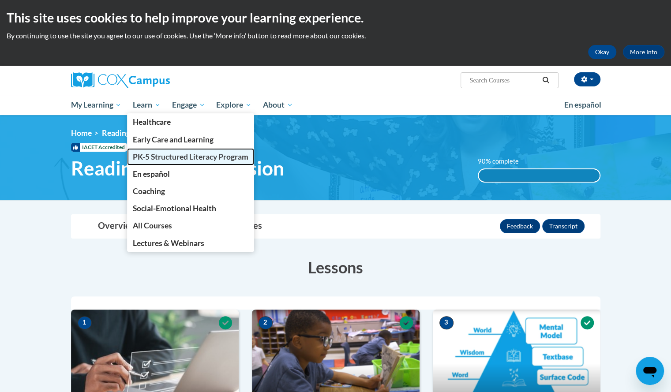
click at [162, 160] on span "PK-5 Structured Literacy Program" at bounding box center [191, 156] width 116 height 9
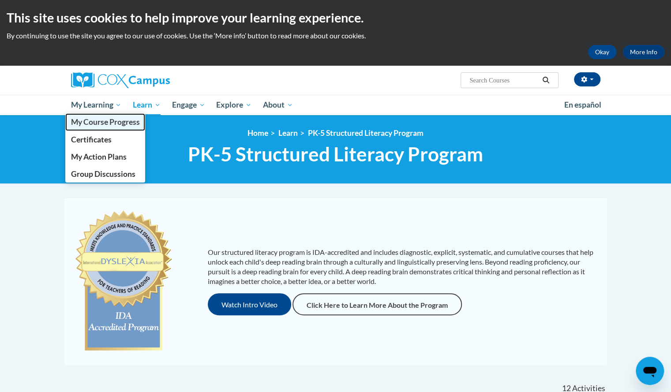
click at [101, 120] on span "My Course Progress" at bounding box center [105, 121] width 69 height 9
